Goal: Use online tool/utility: Utilize a website feature to perform a specific function

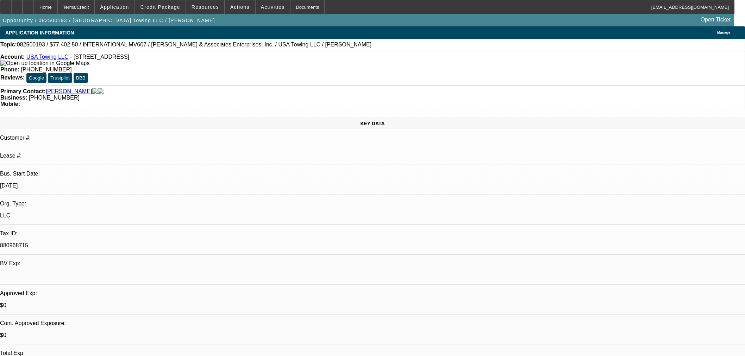
select select "0"
select select "2"
select select "0"
select select "6"
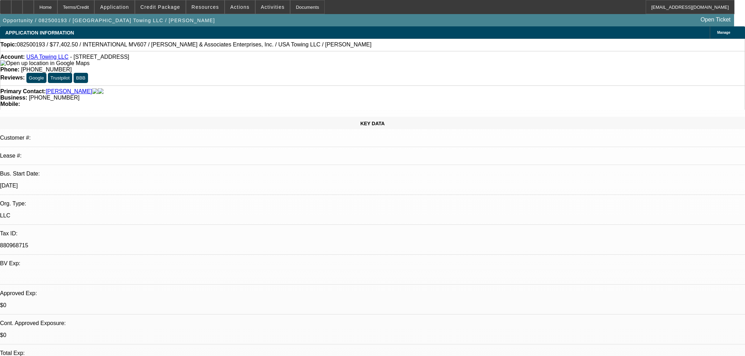
select select "0.1"
select select "0"
select select "2"
select select "0"
select select "6"
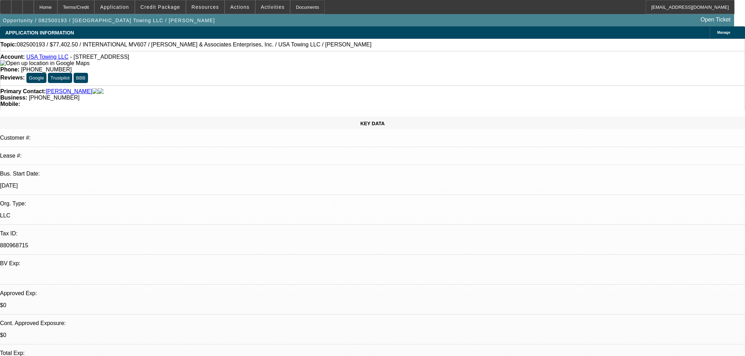
select select "0.1"
select select "0"
select select "2"
select select "0"
select select "6"
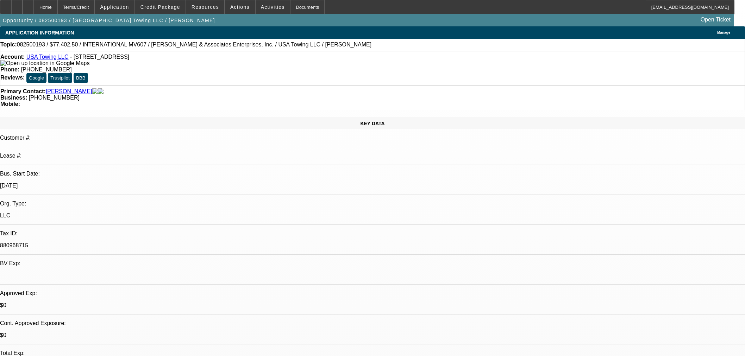
select select "0.1"
select select "2"
select select "0"
select select "6"
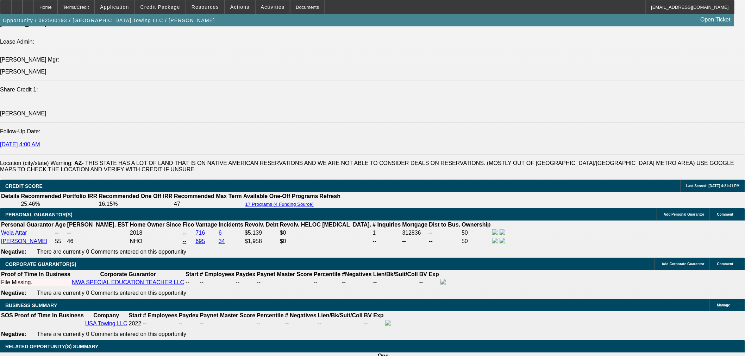
scroll to position [938, 0]
